Goal: Find contact information: Find contact information

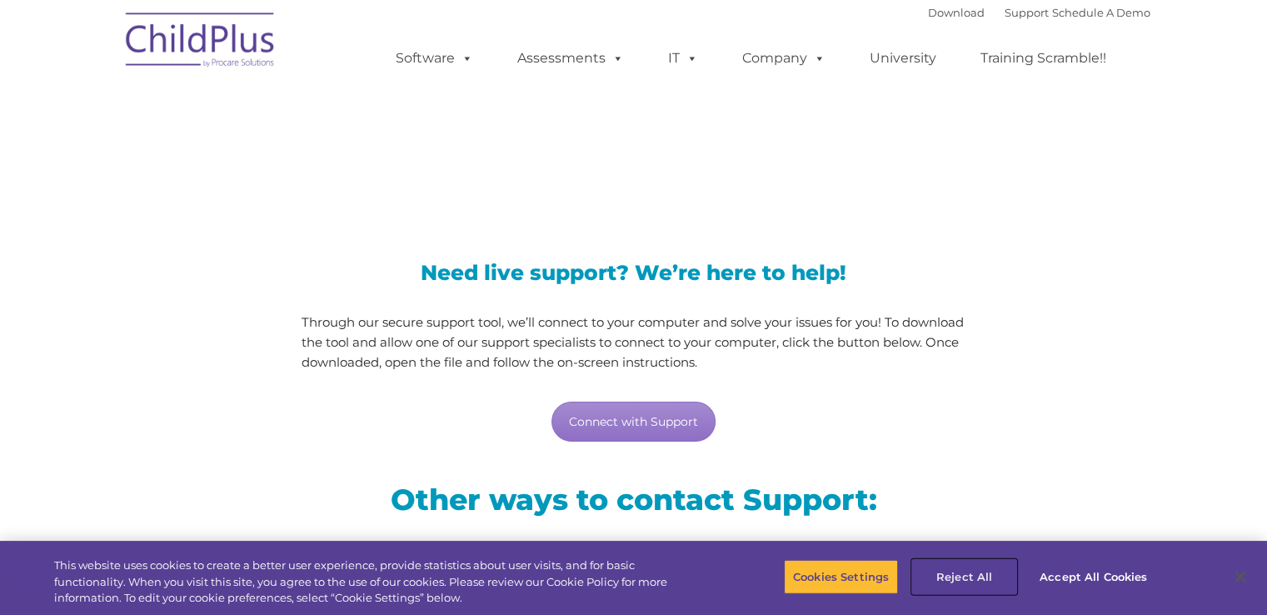
click at [960, 572] on button "Reject All" at bounding box center [964, 576] width 104 height 35
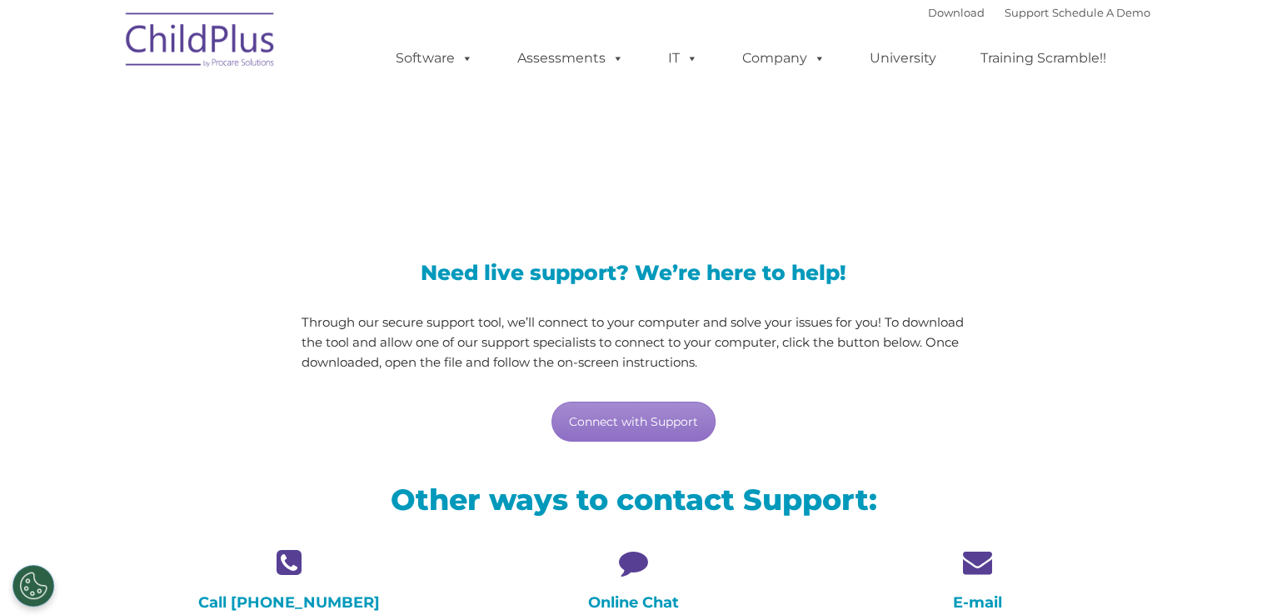
click at [974, 584] on div "E-mail Send an email directly to support with details about the issue you’re ex…" at bounding box center [977, 627] width 319 height 160
click at [976, 564] on icon at bounding box center [977, 561] width 319 height 29
click at [983, 562] on icon at bounding box center [977, 561] width 319 height 29
click at [977, 604] on h4 "E-mail" at bounding box center [977, 602] width 319 height 18
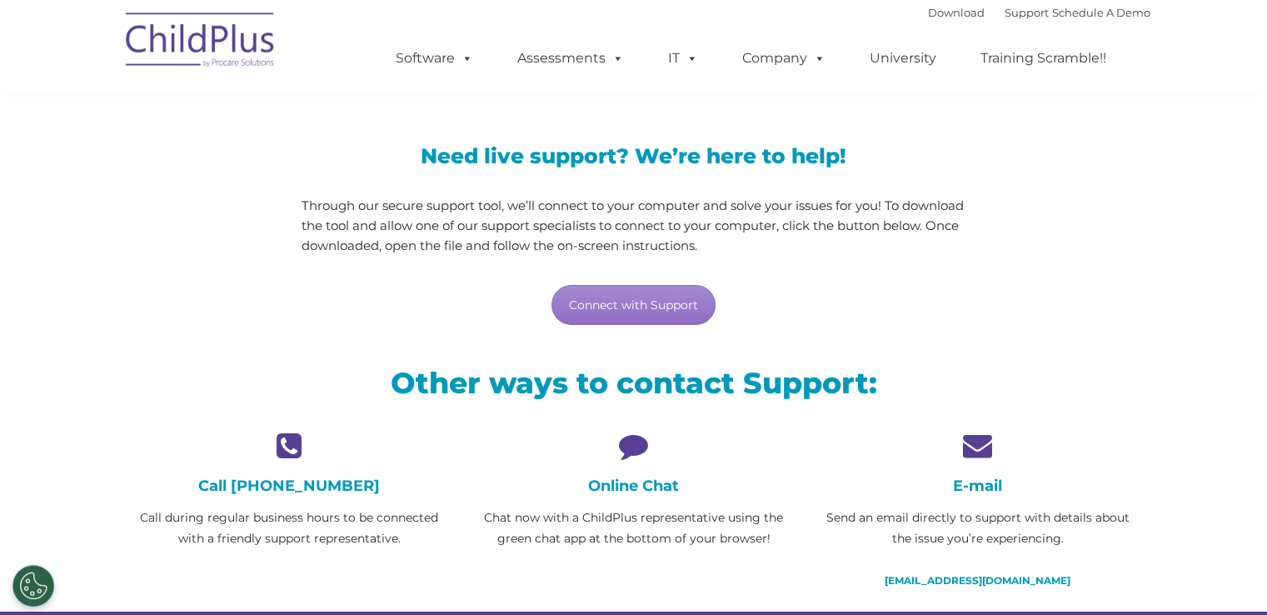
scroll to position [133, 0]
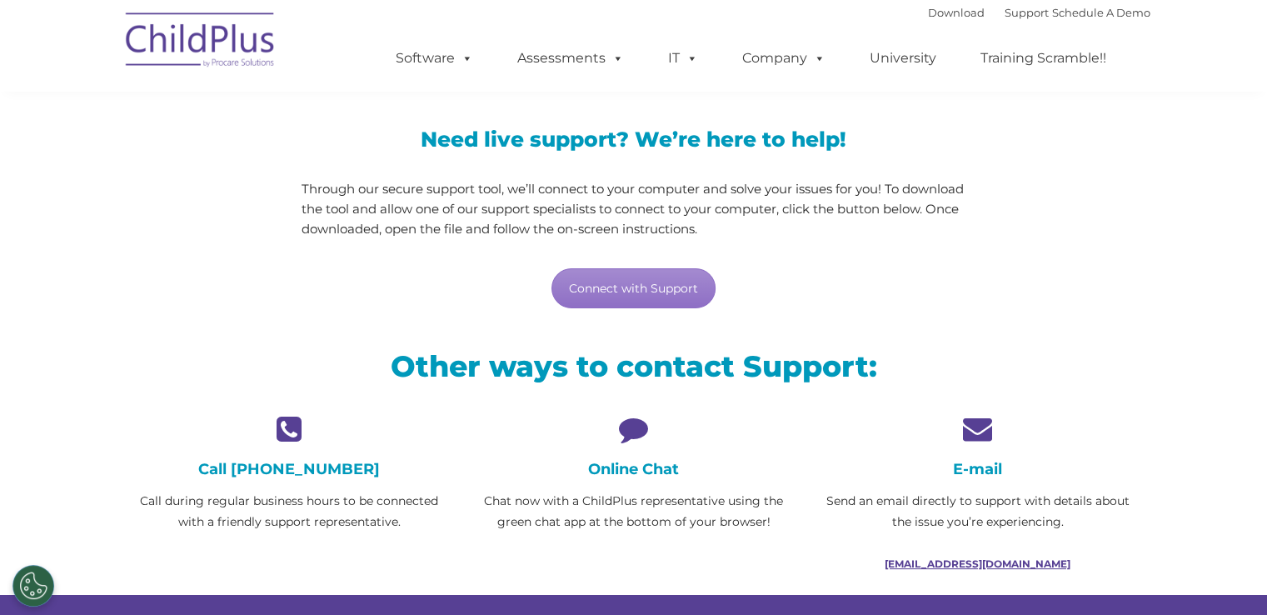
click at [1012, 560] on link "[EMAIL_ADDRESS][DOMAIN_NAME]" at bounding box center [977, 563] width 186 height 12
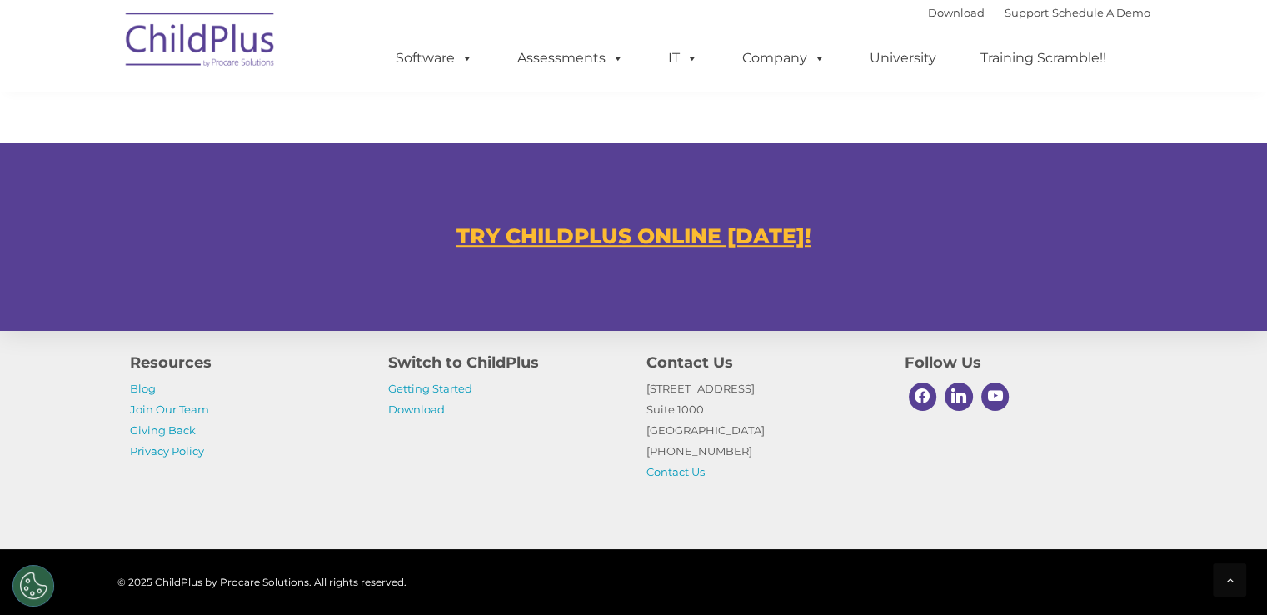
scroll to position [1025, 0]
